Goal: Task Accomplishment & Management: Use online tool/utility

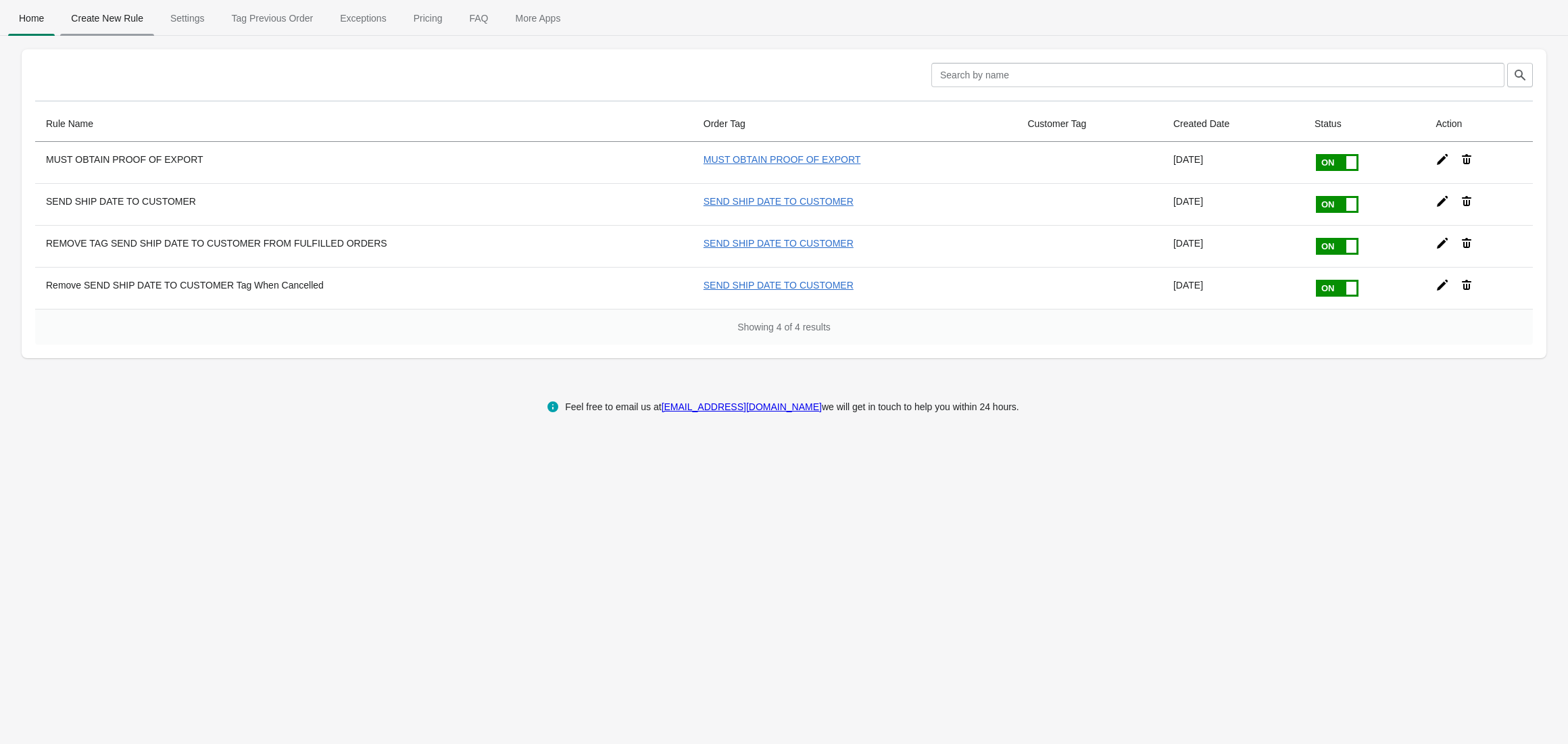
click at [131, 25] on span "Create New Rule" at bounding box center [107, 17] width 94 height 24
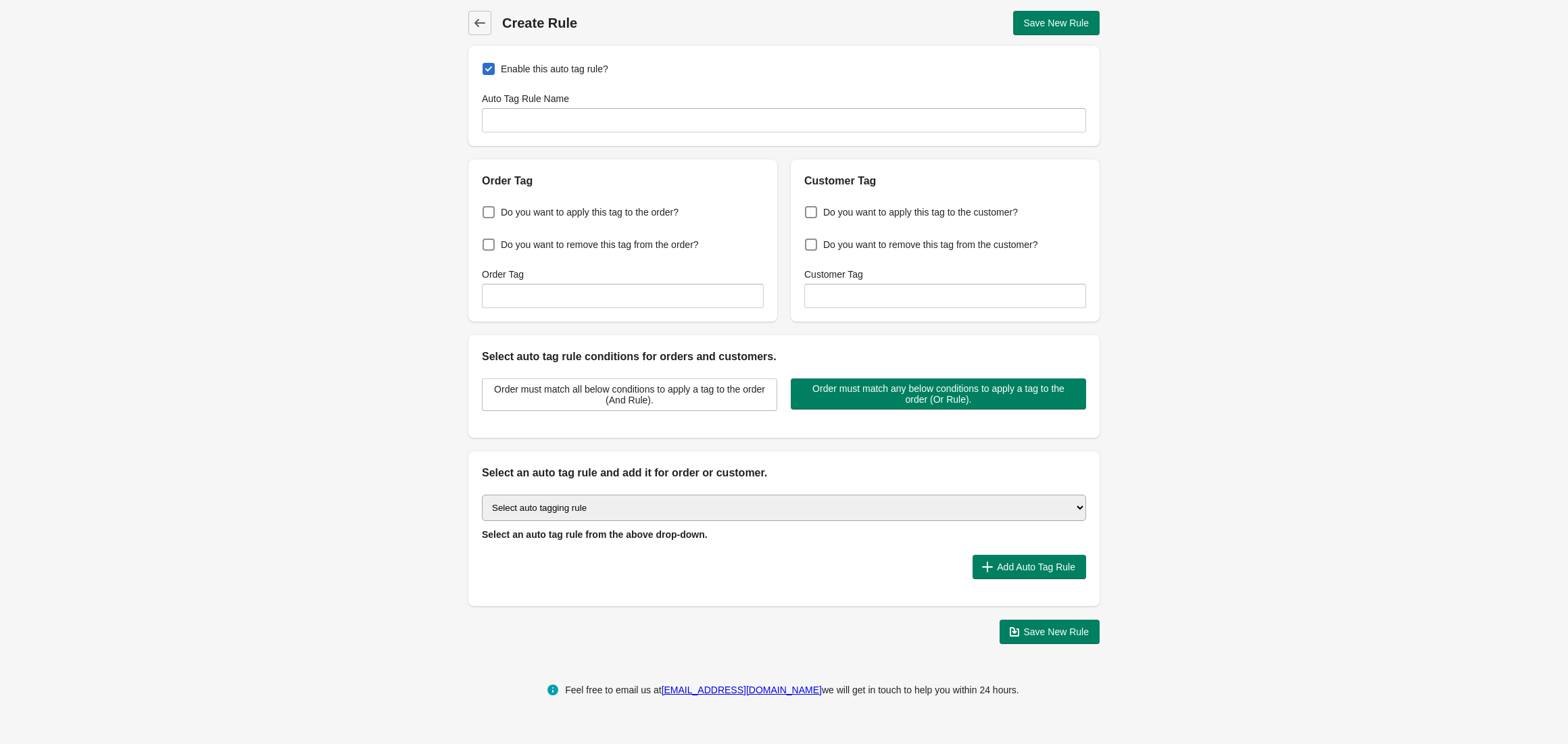
click at [642, 517] on select "Select auto tagging rule Tag by order amount Tag based on the order count (Volu…" at bounding box center [784, 508] width 604 height 26
click at [477, 15] on span "Back" at bounding box center [480, 23] width 19 height 19
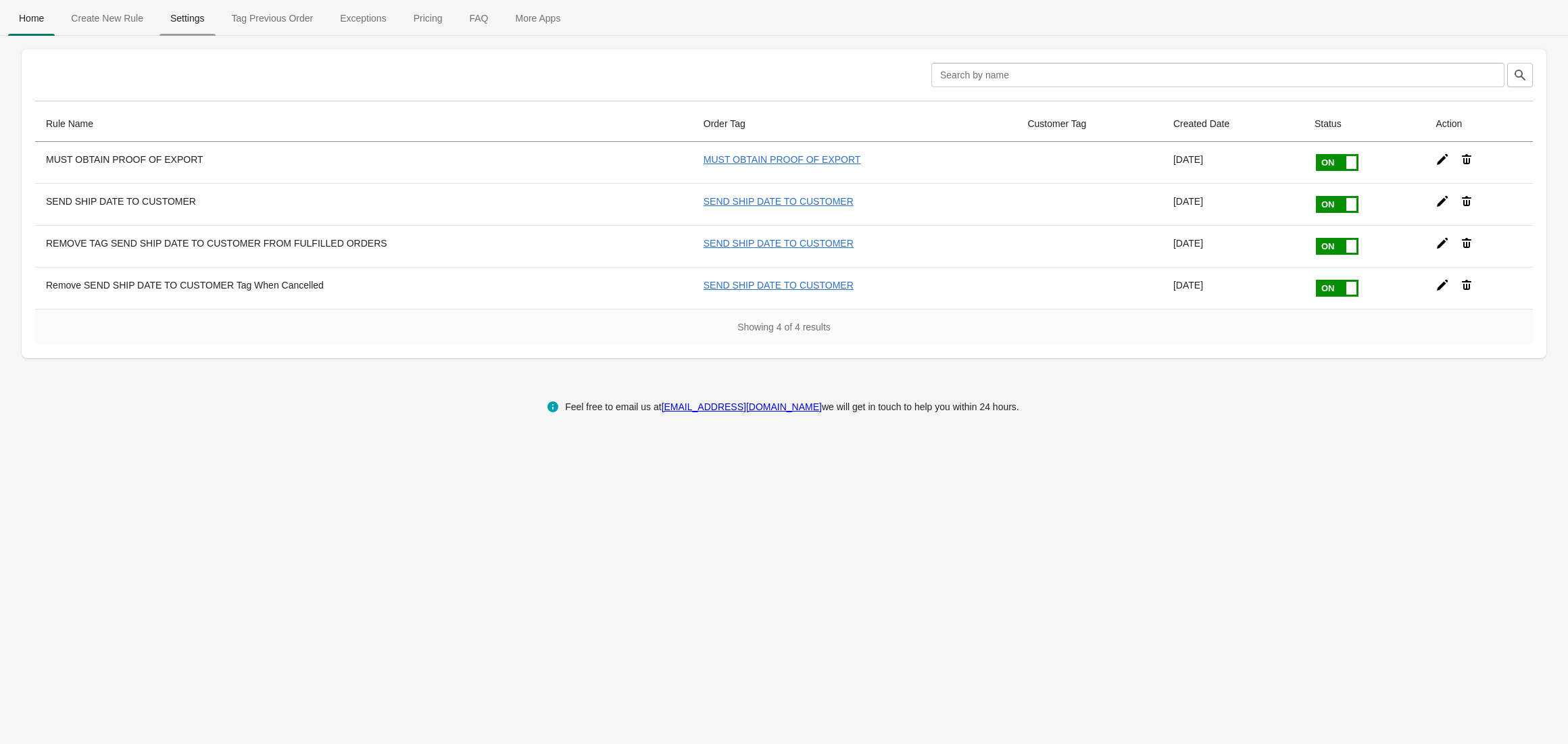
click at [189, 14] on span "Settings" at bounding box center [188, 17] width 56 height 24
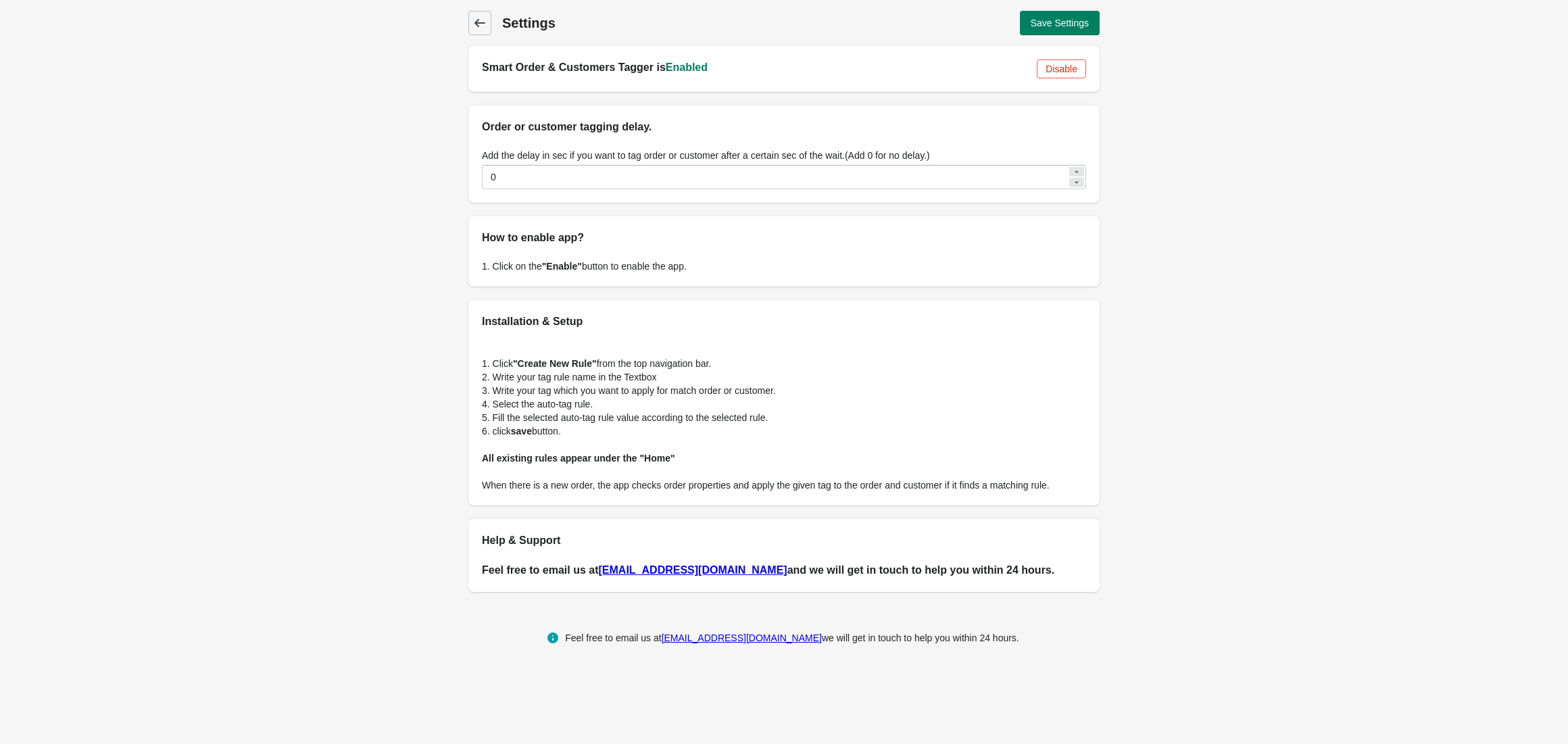
click at [486, 22] on icon at bounding box center [479, 23] width 14 height 14
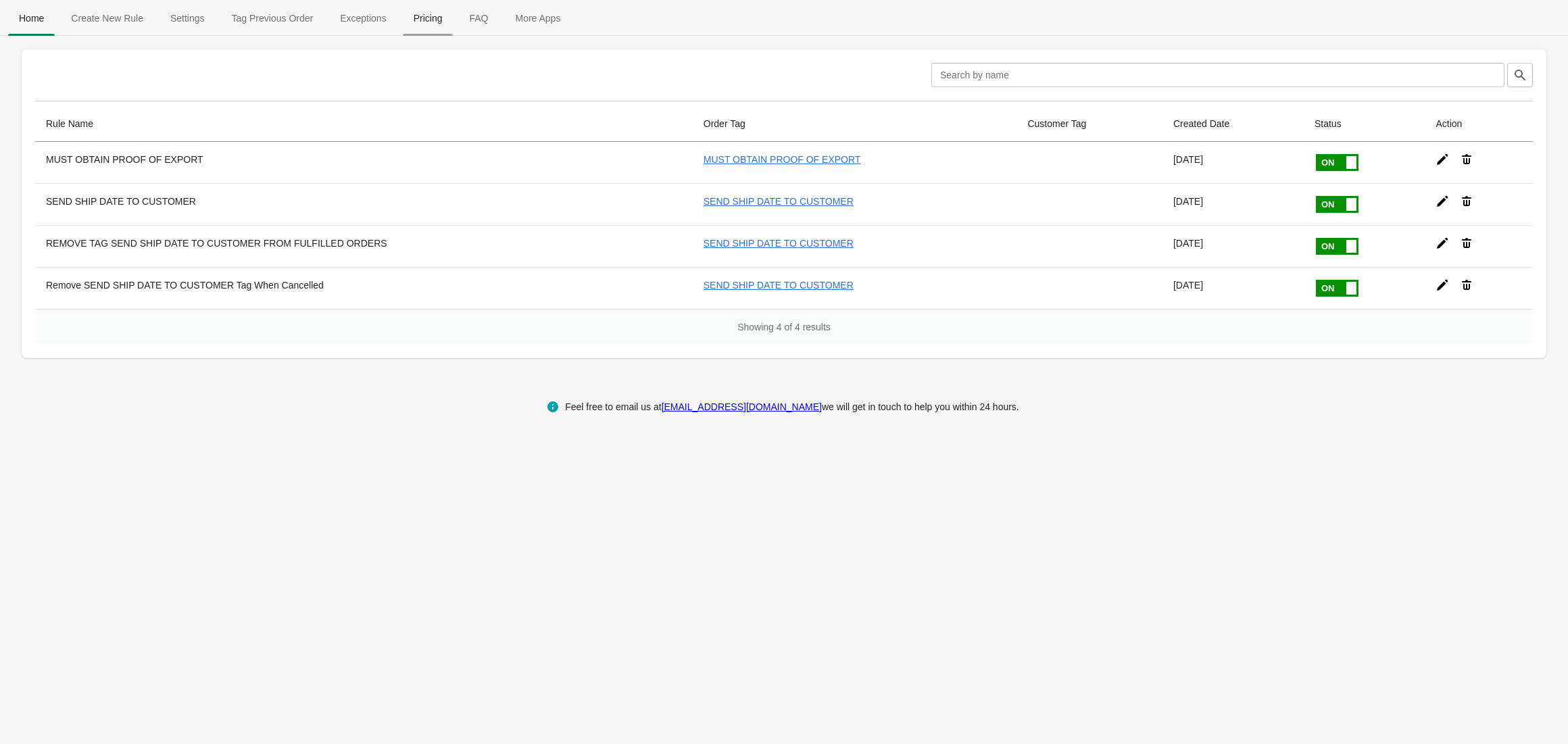
click at [419, 19] on span "Pricing" at bounding box center [428, 17] width 50 height 24
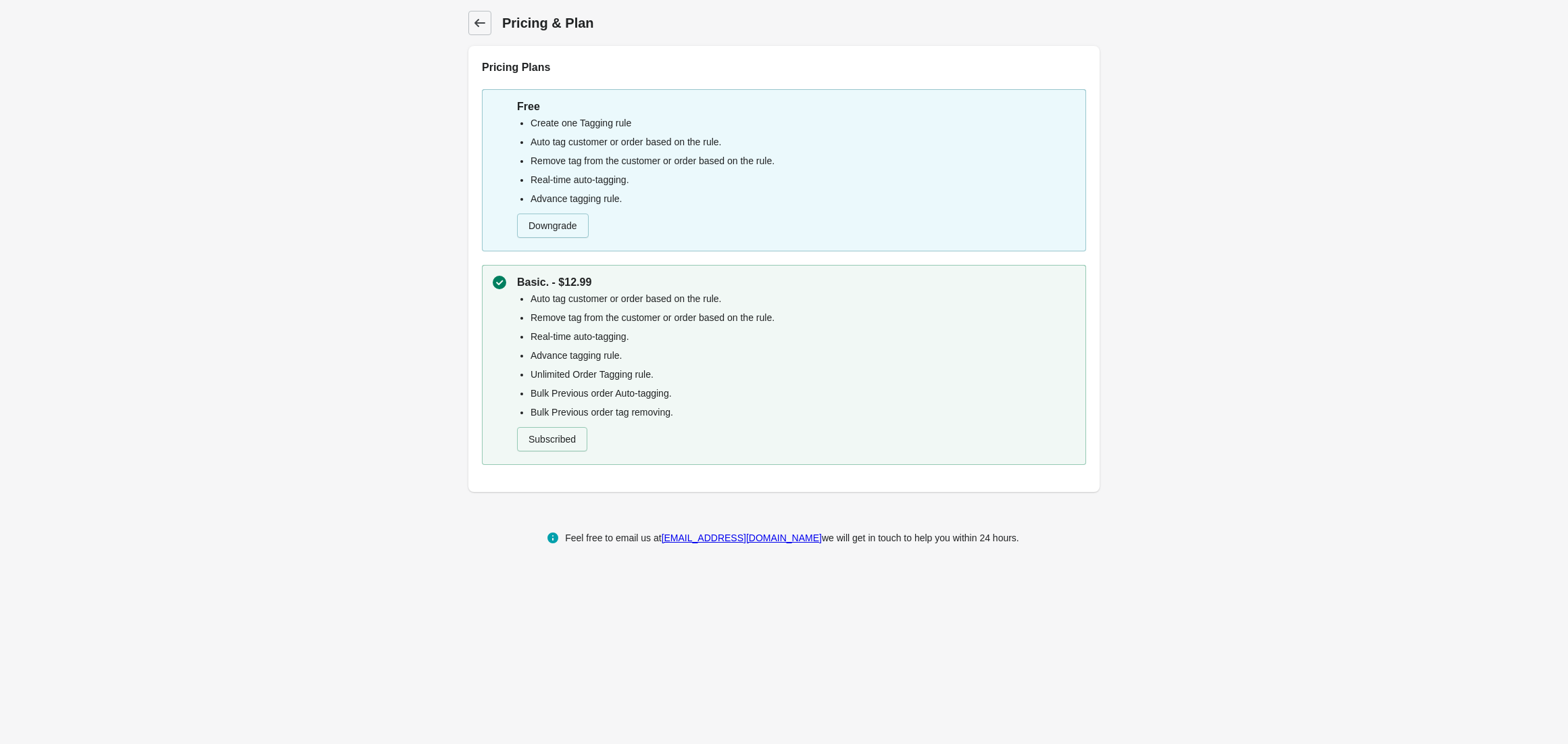
click at [490, 26] on link "Back" at bounding box center [479, 22] width 23 height 24
